Goal: Browse casually: Explore the website without a specific task or goal

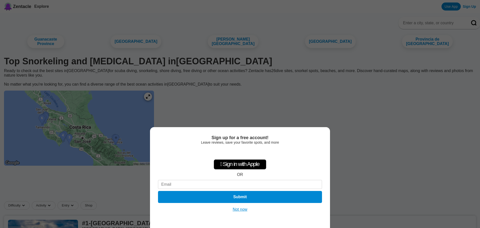
click at [393, 131] on div "Sign up for a free account! Leave reviews, save your favorite spots, and more …" at bounding box center [240, 114] width 480 height 228
click at [106, 137] on div "Sign up for a free account! Leave reviews, save your favorite spots, and more …" at bounding box center [240, 114] width 480 height 228
click at [243, 209] on button "Not now" at bounding box center [240, 209] width 18 height 5
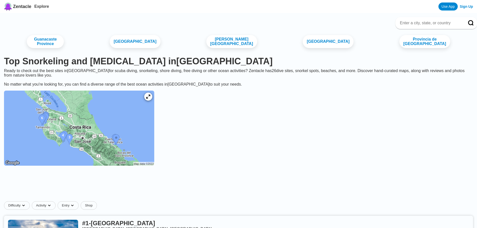
click at [120, 132] on img at bounding box center [79, 128] width 150 height 75
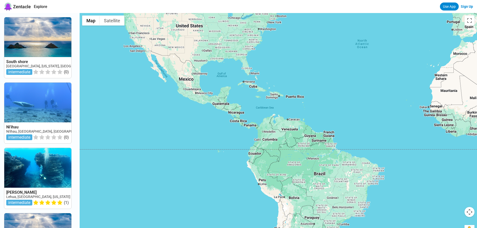
drag, startPoint x: 377, startPoint y: 105, endPoint x: 81, endPoint y: 96, distance: 296.1
click at [77, 93] on div "[GEOGRAPHIC_DATA], [US_STATE], Niihau intermediate ( 0 ) Ni'ihau Ni'ihau, [GEOG…" at bounding box center [238, 127] width 477 height 228
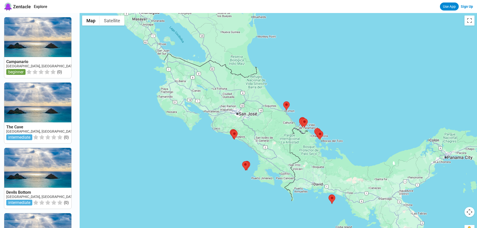
drag, startPoint x: 209, startPoint y: 83, endPoint x: 197, endPoint y: 110, distance: 29.3
click at [198, 111] on div at bounding box center [278, 127] width 397 height 228
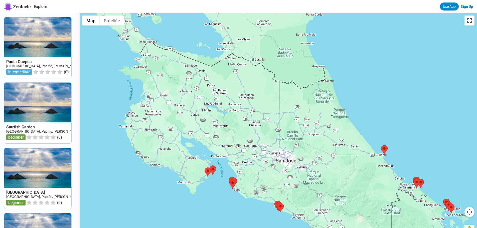
drag, startPoint x: 198, startPoint y: 93, endPoint x: 203, endPoint y: 109, distance: 16.5
click at [204, 112] on div at bounding box center [278, 127] width 397 height 228
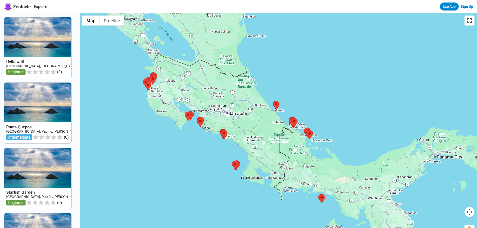
drag, startPoint x: 203, startPoint y: 168, endPoint x: 167, endPoint y: 134, distance: 49.0
click at [167, 134] on div at bounding box center [278, 127] width 397 height 228
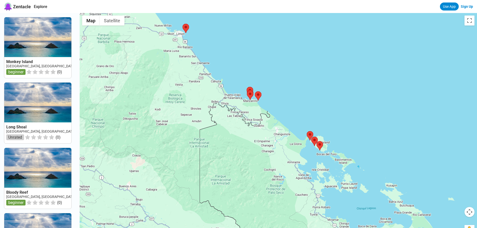
drag, startPoint x: 293, startPoint y: 139, endPoint x: 311, endPoint y: 91, distance: 51.3
click at [312, 91] on div at bounding box center [278, 127] width 397 height 228
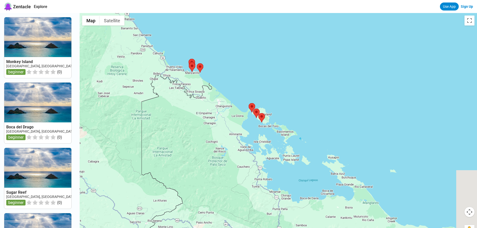
drag, startPoint x: 321, startPoint y: 152, endPoint x: 254, endPoint y: 120, distance: 73.6
click at [256, 121] on div at bounding box center [278, 127] width 397 height 228
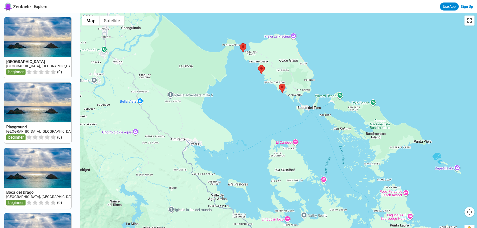
drag, startPoint x: 253, startPoint y: 171, endPoint x: 272, endPoint y: 121, distance: 53.2
click at [272, 121] on div at bounding box center [278, 127] width 397 height 228
